Goal: Navigation & Orientation: Find specific page/section

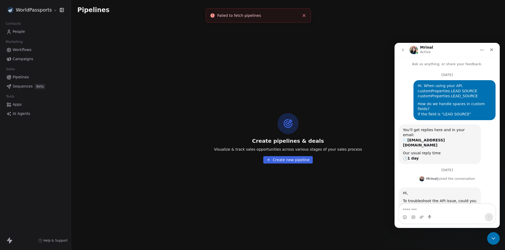
scroll to position [1, 0]
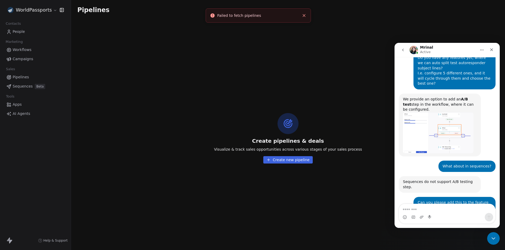
click at [418, 239] on link "here" at bounding box center [421, 241] width 8 height 4
click at [492, 240] on icon "Close Intercom Messenger" at bounding box center [493, 238] width 6 height 6
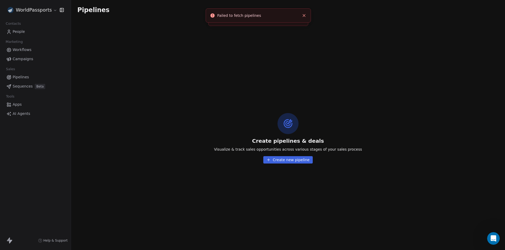
click at [20, 30] on span "People" at bounding box center [19, 32] width 12 height 6
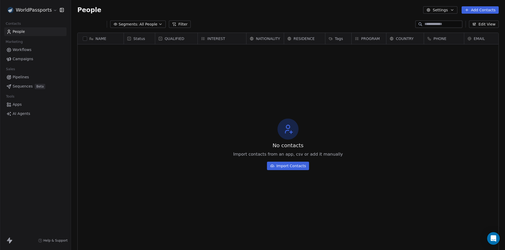
scroll to position [4, 4]
